Goal: Transaction & Acquisition: Subscribe to service/newsletter

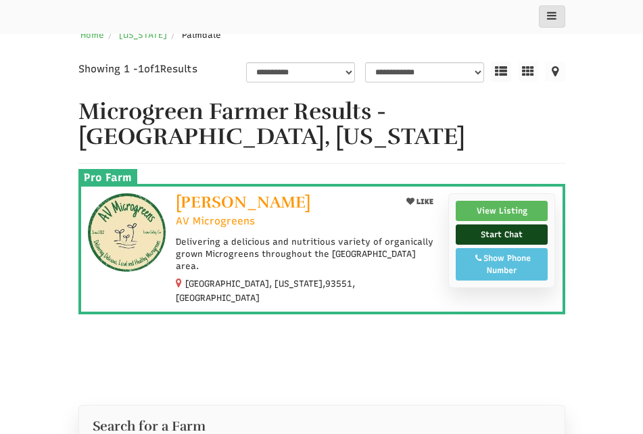
select select "Language Translate Widget"
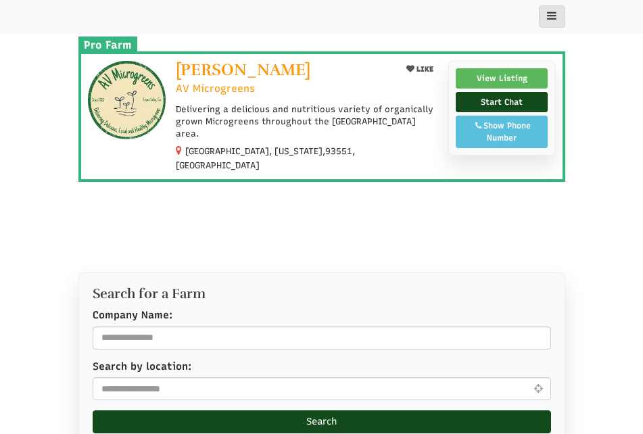
scroll to position [338, 0]
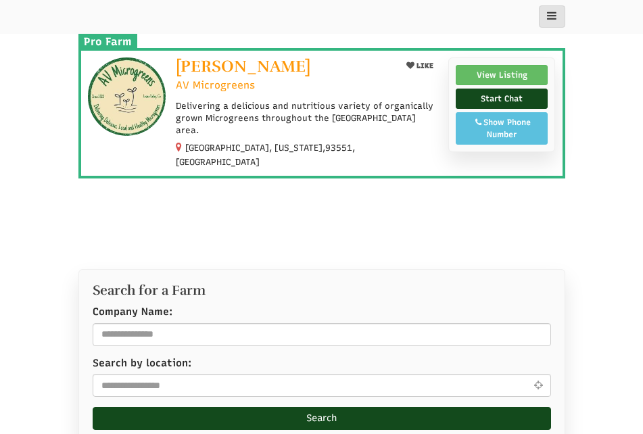
click at [505, 74] on link "View Listing" at bounding box center [501, 75] width 92 height 20
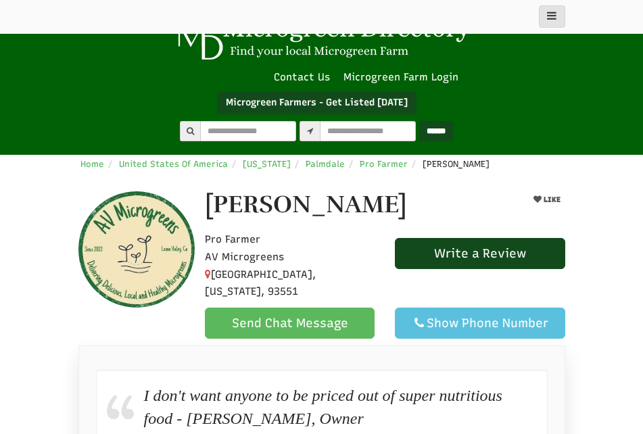
select select "Language Translate Widget"
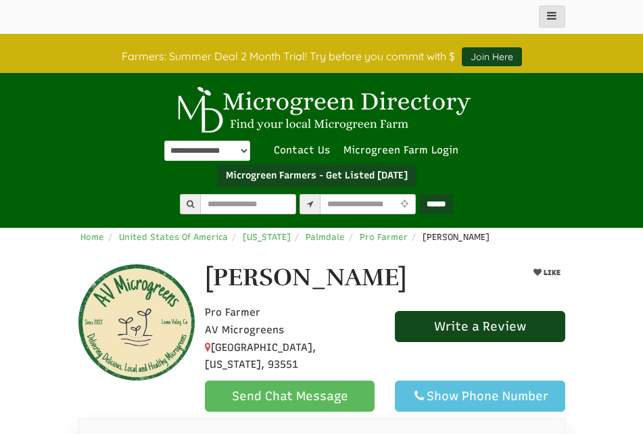
click at [493, 53] on link "Join Here" at bounding box center [492, 56] width 60 height 19
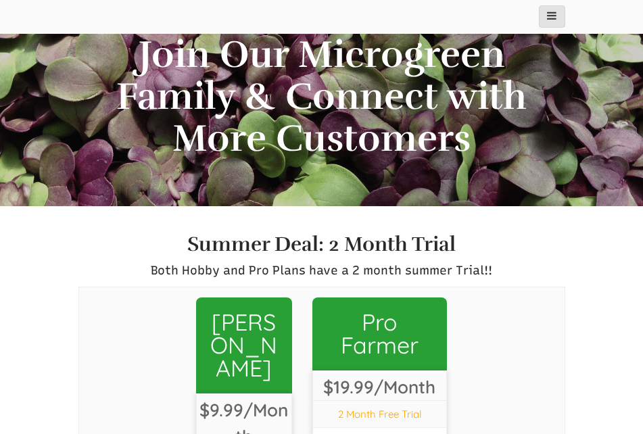
select select "Language Translate Widget"
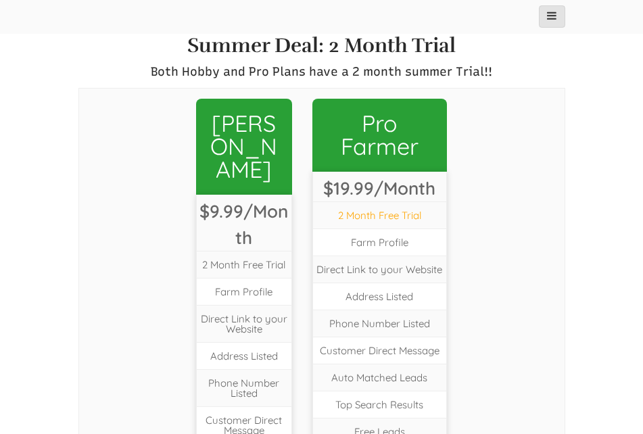
scroll to position [541, 0]
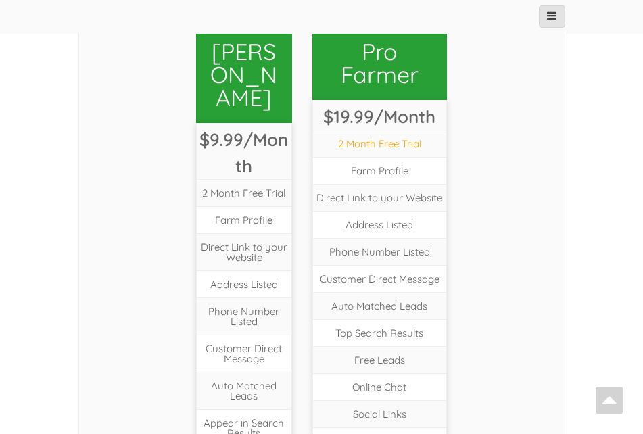
click at [382, 58] on link "Pro Farmer" at bounding box center [379, 63] width 134 height 73
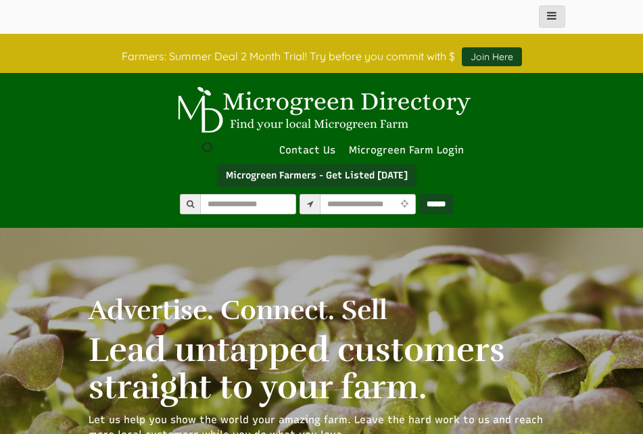
click at [496, 60] on link "Join Here" at bounding box center [492, 56] width 60 height 19
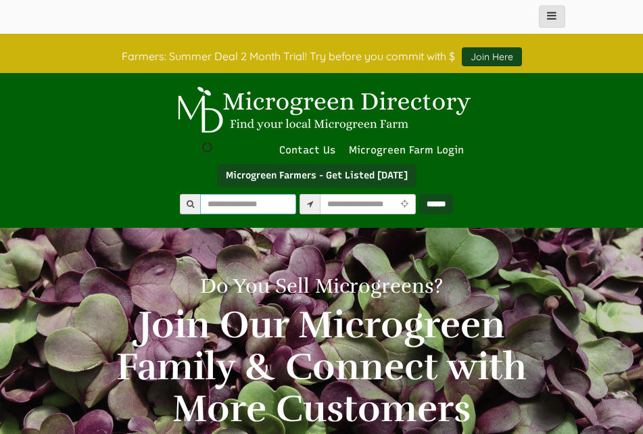
drag, startPoint x: 204, startPoint y: 203, endPoint x: 218, endPoint y: 199, distance: 14.8
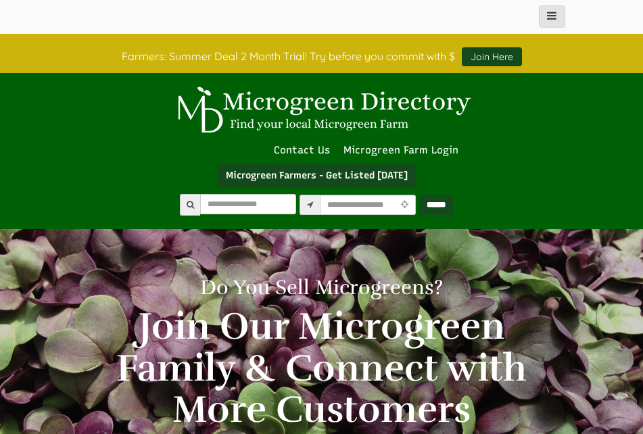
select select "Language Translate Widget"
type input "**"
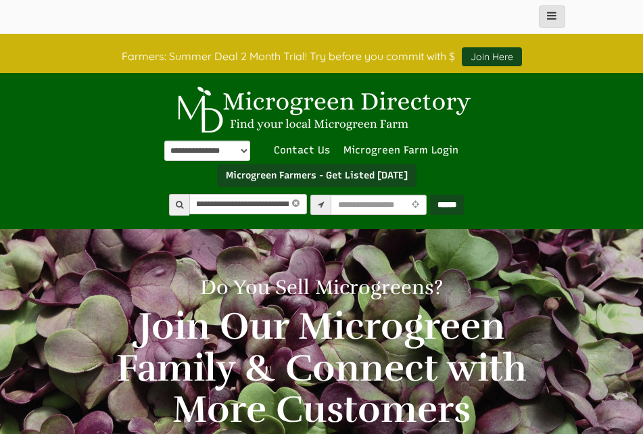
scroll to position [0, 76]
type input "**********"
click at [430, 195] on input "******" at bounding box center [447, 205] width 34 height 20
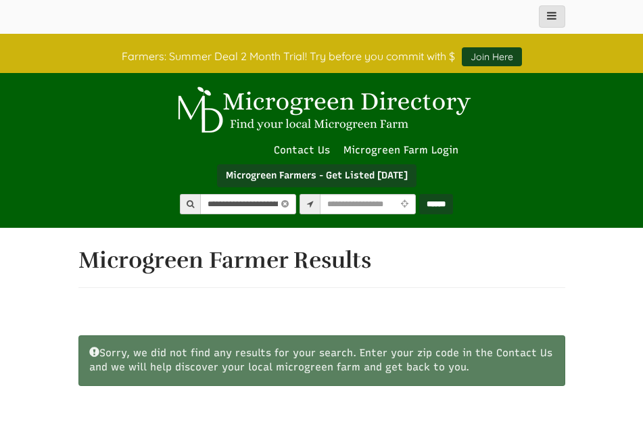
select select "Language Translate Widget"
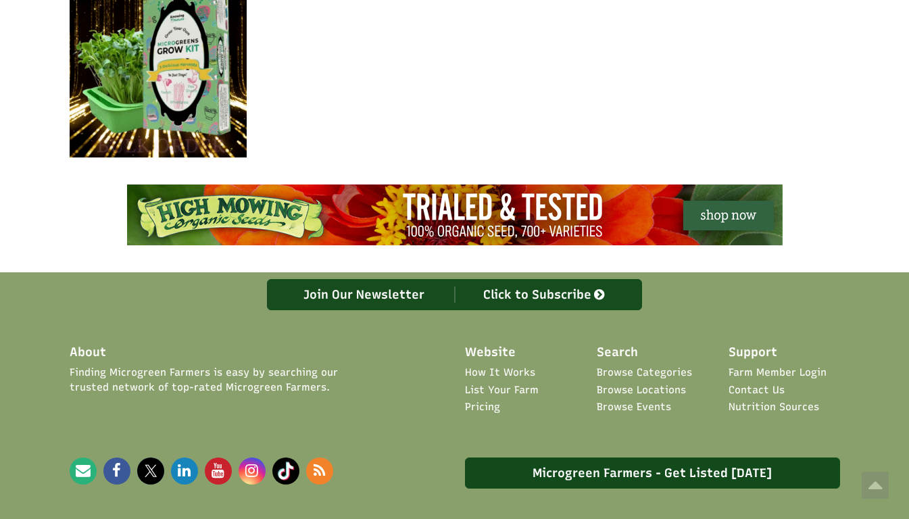
scroll to position [780, 0]
